Goal: Information Seeking & Learning: Check status

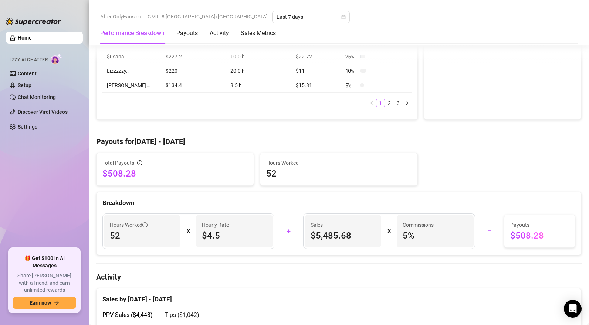
scroll to position [448, 0]
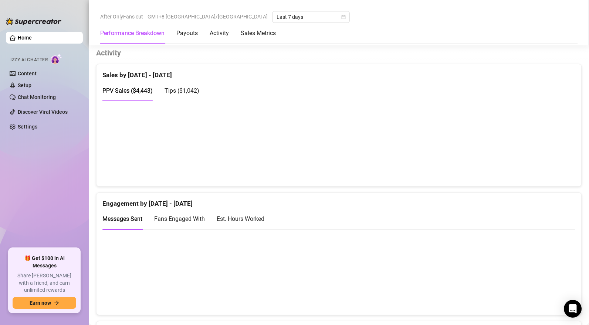
click at [177, 92] on span "Tips ( $1,042 )" at bounding box center [182, 90] width 35 height 7
click at [155, 98] on div "PPV Sales ( $4,443 ) Tips ( $1,042 )" at bounding box center [150, 90] width 97 height 21
click at [144, 94] on span "PPV Sales ( $4,443 )" at bounding box center [127, 90] width 50 height 7
click at [184, 92] on span "Tips ( $1,042 )" at bounding box center [182, 90] width 35 height 7
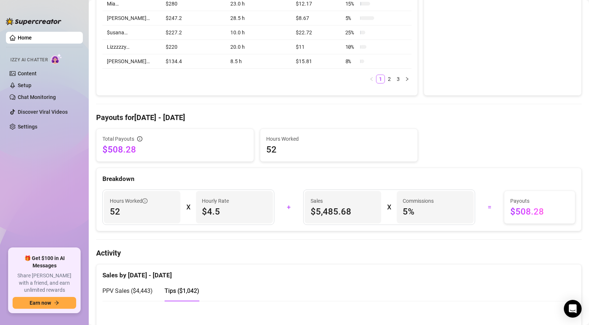
scroll to position [0, 0]
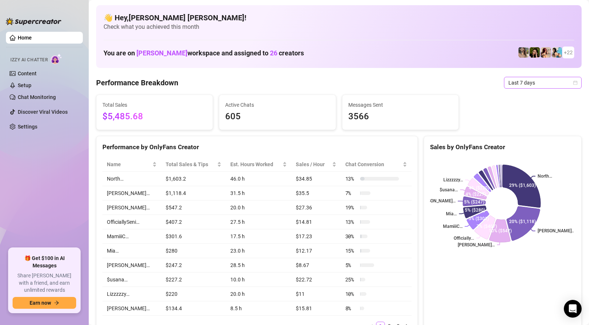
click at [514, 84] on span "Last 7 days" at bounding box center [542, 82] width 69 height 11
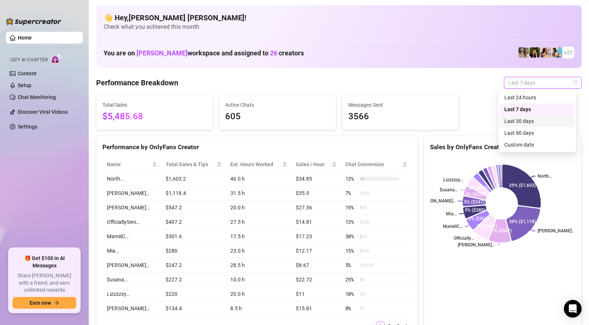
click at [519, 119] on div "Last 30 days" at bounding box center [537, 121] width 66 height 8
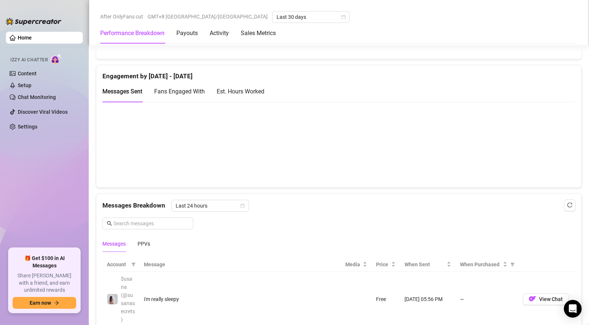
scroll to position [388, 0]
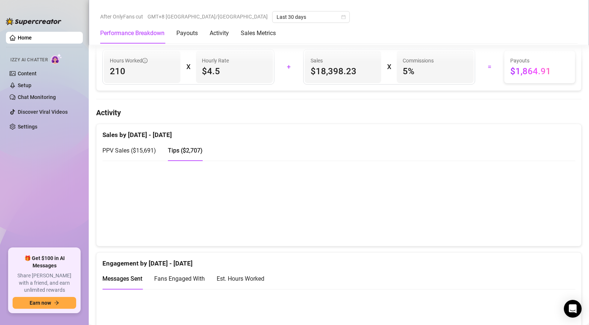
click at [145, 154] on span "PPV Sales ( $15,691 )" at bounding box center [129, 150] width 54 height 7
click at [184, 150] on span "Tips ( $2,707 )" at bounding box center [185, 150] width 35 height 7
click at [146, 153] on span "PPV Sales ( $15,691 )" at bounding box center [129, 150] width 54 height 7
click at [491, 267] on div "Engagement by [DATE] - [DATE]" at bounding box center [338, 261] width 473 height 16
click at [504, 224] on canvas at bounding box center [335, 203] width 467 height 74
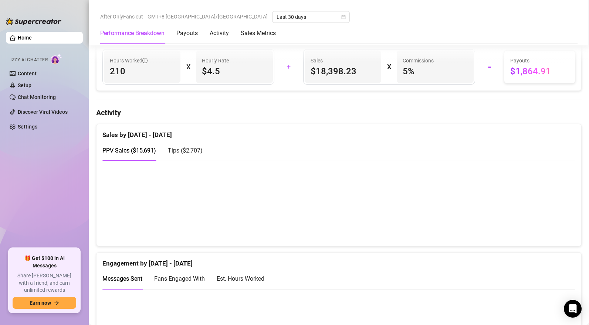
click at [413, 144] on div "PPV Sales ( $15,691 ) Tips ( $2,707 )" at bounding box center [338, 150] width 473 height 21
click at [489, 217] on canvas at bounding box center [335, 203] width 467 height 74
click at [290, 159] on div "PPV Sales ( $15,691 ) Tips ( $2,707 )" at bounding box center [338, 150] width 473 height 21
click at [192, 150] on span "Tips ( $2,707 )" at bounding box center [185, 150] width 35 height 7
drag, startPoint x: 149, startPoint y: 150, endPoint x: 167, endPoint y: 148, distance: 18.3
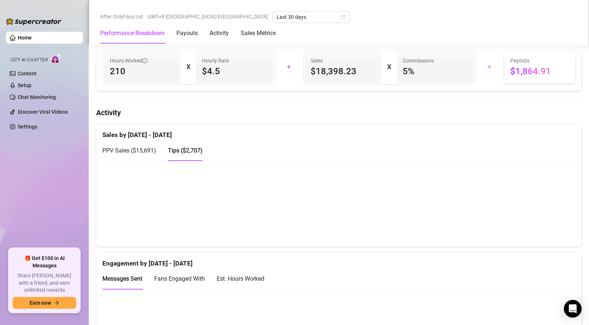
click at [149, 150] on span "PPV Sales ( $15,691 )" at bounding box center [129, 150] width 54 height 7
click at [192, 152] on span "Tips ( $2,707 )" at bounding box center [185, 150] width 35 height 7
click at [129, 153] on span "PPV Sales ( $15,691 )" at bounding box center [129, 150] width 54 height 7
click at [174, 151] on span "Tips ( $2,707 )" at bounding box center [185, 150] width 35 height 7
click at [152, 154] on span "PPV Sales ( $15,691 )" at bounding box center [129, 150] width 54 height 7
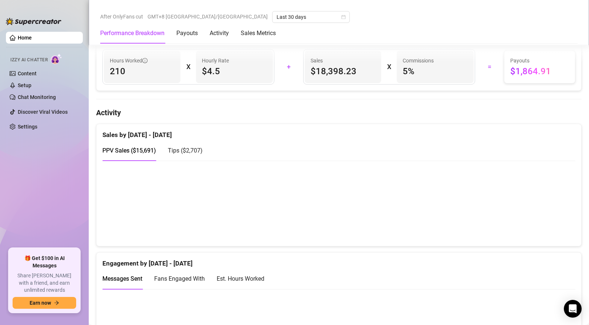
click at [196, 153] on span "Tips ( $2,707 )" at bounding box center [185, 150] width 35 height 7
click at [146, 152] on span "PPV Sales ( $15,691 )" at bounding box center [129, 150] width 54 height 7
click at [191, 152] on span "Tips ( $2,707 )" at bounding box center [185, 150] width 35 height 7
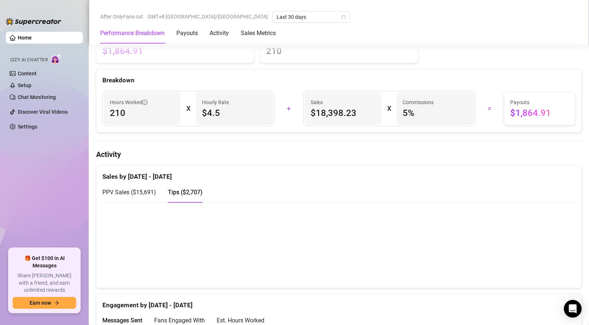
scroll to position [385, 0]
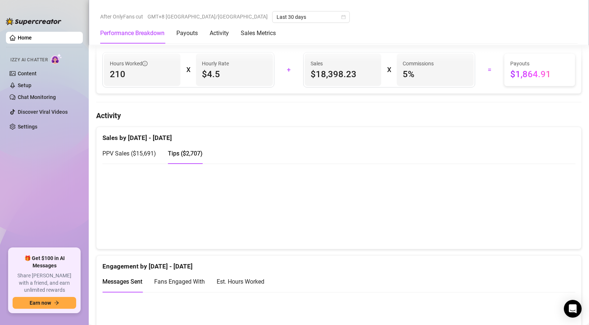
click at [138, 151] on div "PPV Sales ( $15,691 )" at bounding box center [129, 153] width 54 height 9
click at [265, 138] on div "Sales by [DATE] - [DATE]" at bounding box center [338, 135] width 473 height 16
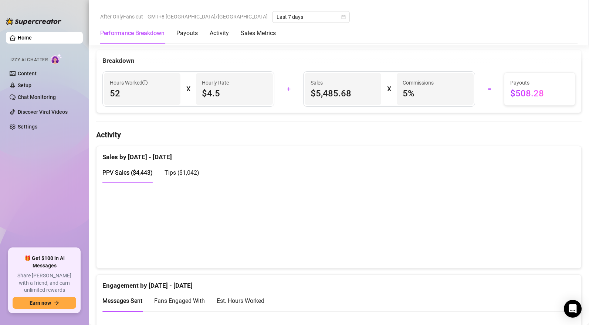
scroll to position [421, 0]
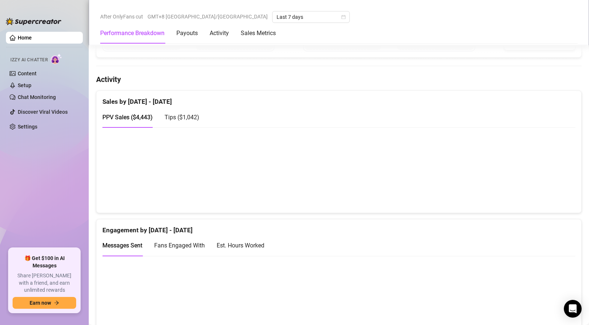
click at [182, 121] on span "Tips ( $1,042 )" at bounding box center [182, 117] width 35 height 7
drag, startPoint x: 144, startPoint y: 123, endPoint x: 151, endPoint y: 123, distance: 7.1
click at [144, 122] on div "PPV Sales ( $4,443 )" at bounding box center [127, 117] width 50 height 9
click at [188, 119] on span "Tips ( $1,042 )" at bounding box center [182, 117] width 35 height 7
click at [138, 117] on span "PPV Sales ( $4,443 )" at bounding box center [127, 117] width 50 height 7
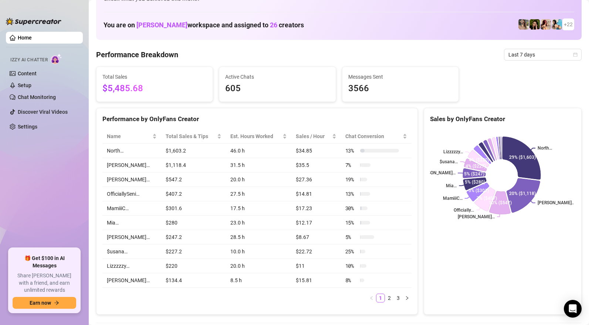
scroll to position [28, 0]
click at [519, 55] on span "Last 7 days" at bounding box center [542, 54] width 69 height 11
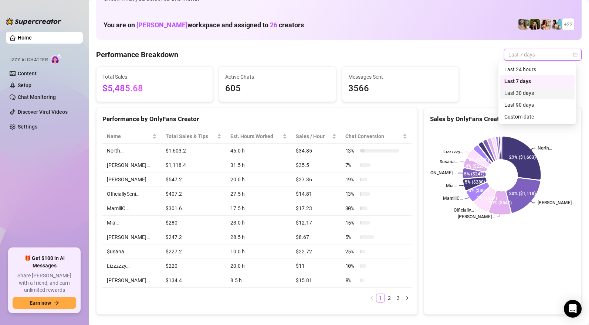
click at [521, 94] on div "Last 30 days" at bounding box center [537, 93] width 66 height 8
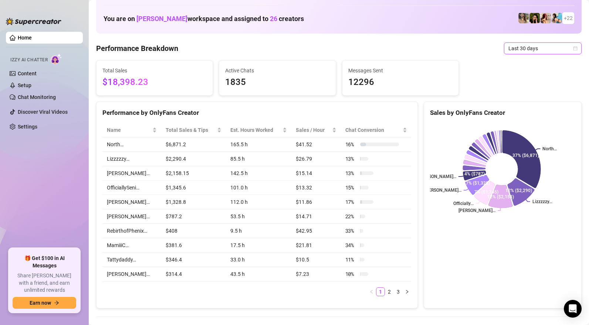
scroll to position [37, 0]
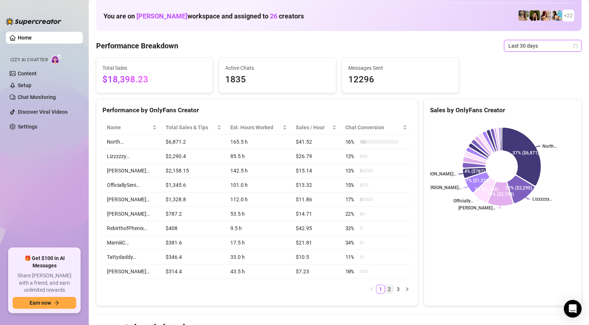
click at [386, 293] on link "2" at bounding box center [389, 289] width 8 height 8
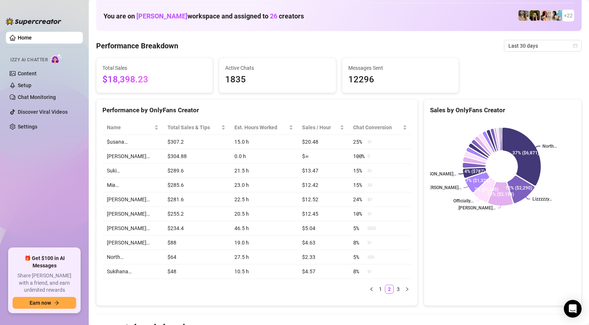
click at [394, 292] on link "3" at bounding box center [398, 289] width 8 height 8
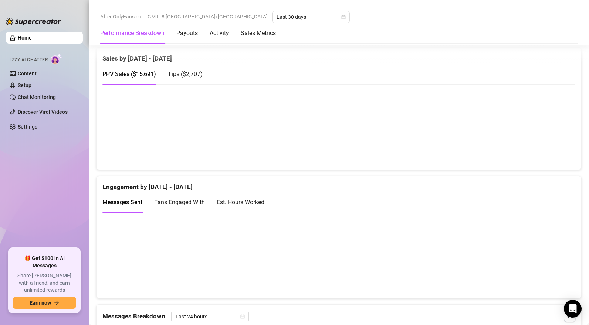
scroll to position [170, 0]
